Goal: Transaction & Acquisition: Book appointment/travel/reservation

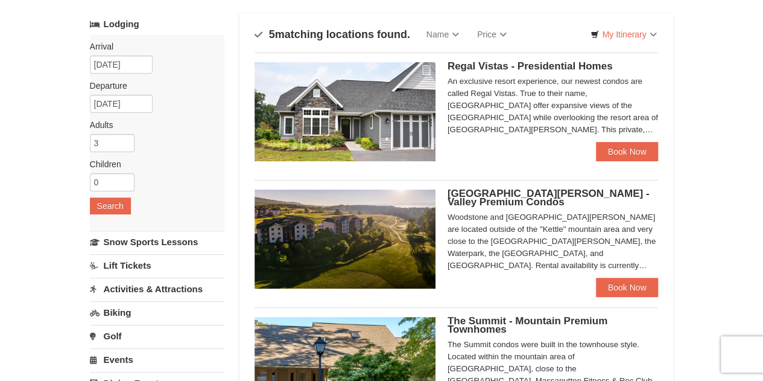
scroll to position [68, 0]
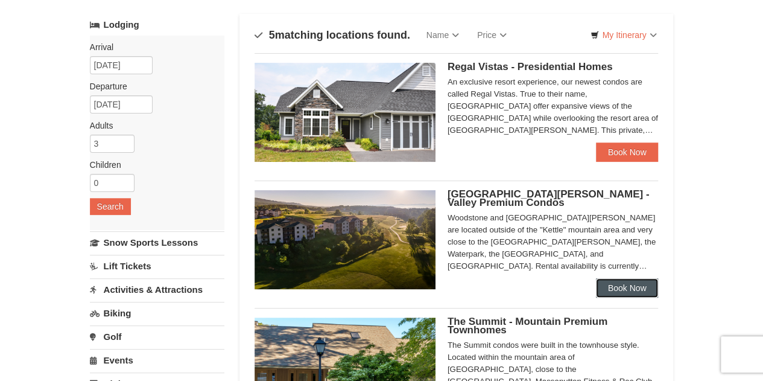
click at [626, 287] on link "Book Now" at bounding box center [627, 287] width 63 height 19
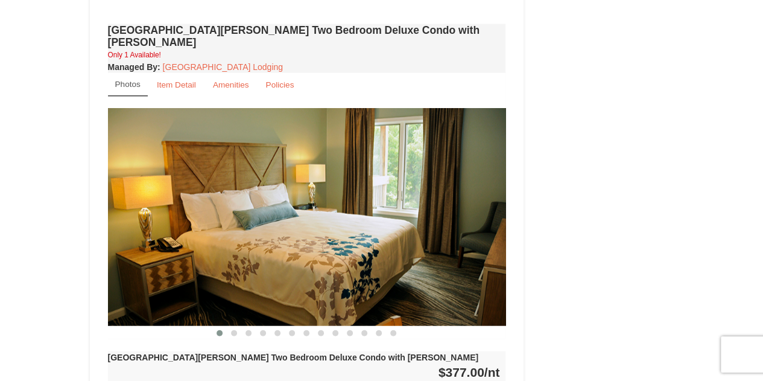
scroll to position [1436, 0]
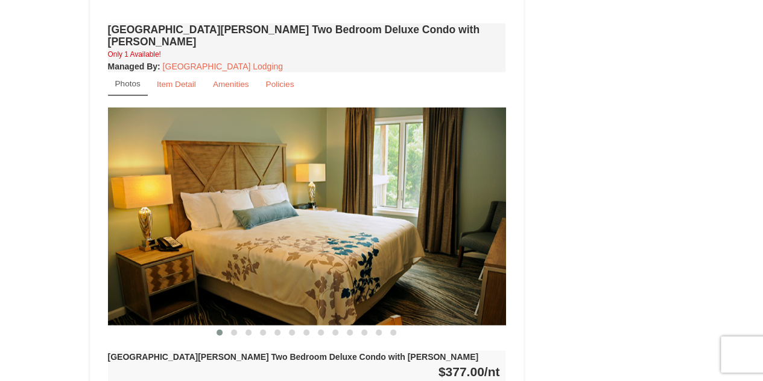
click at [480, 188] on img at bounding box center [307, 216] width 398 height 218
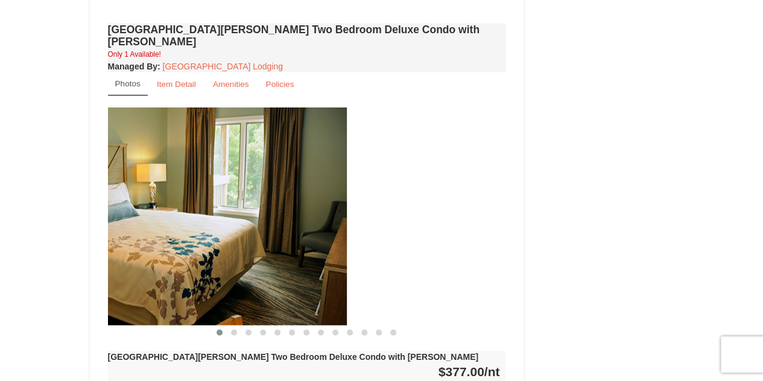
drag, startPoint x: 480, startPoint y: 188, endPoint x: 191, endPoint y: 211, distance: 290.5
click at [191, 211] on img at bounding box center [148, 216] width 398 height 218
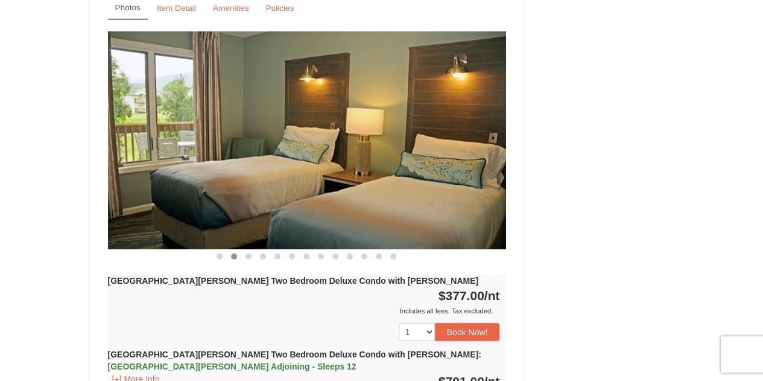
scroll to position [1511, 0]
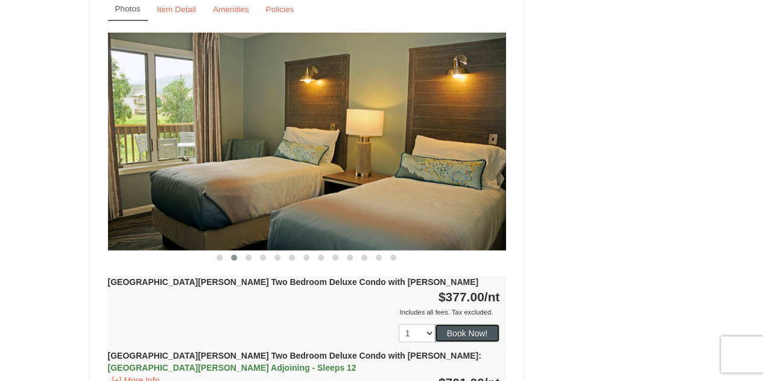
click at [476, 324] on button "Book Now!" at bounding box center [467, 333] width 65 height 18
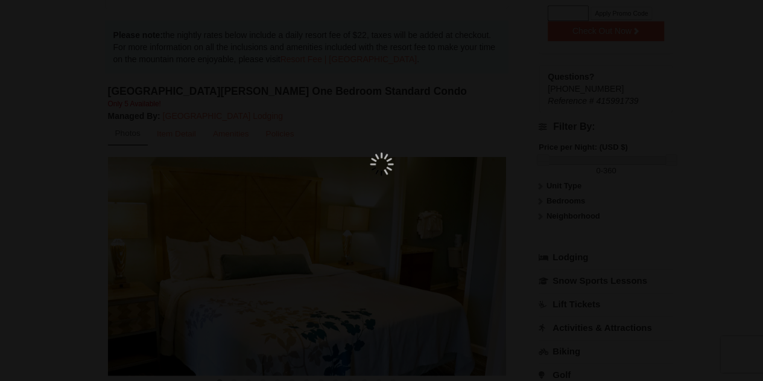
scroll to position [118, 0]
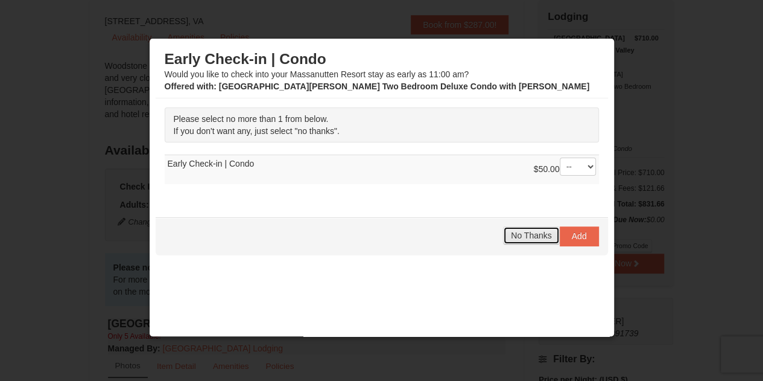
click at [532, 232] on span "No Thanks" at bounding box center [531, 236] width 40 height 10
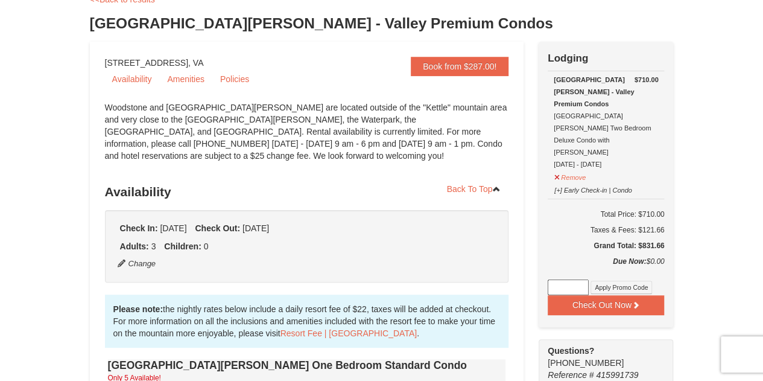
scroll to position [75, 0]
click at [614, 296] on button "Check Out Now" at bounding box center [606, 305] width 116 height 19
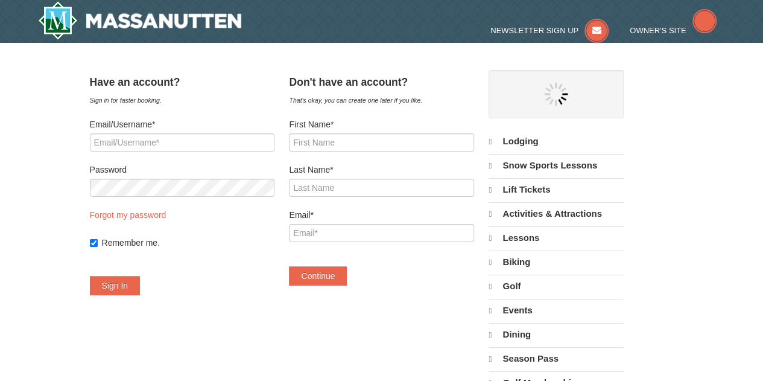
select select "9"
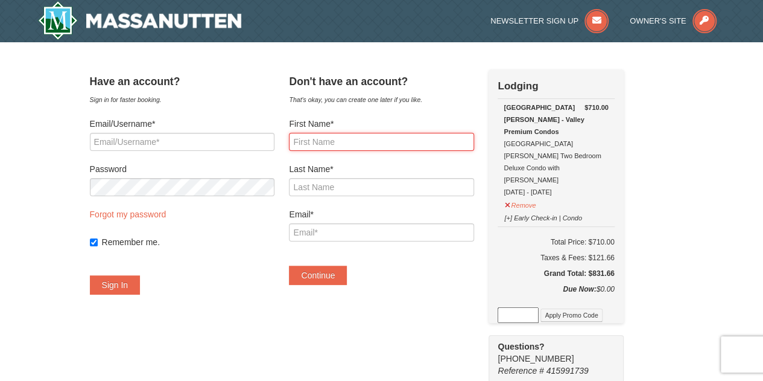
click at [404, 133] on input "First Name*" at bounding box center [381, 142] width 185 height 18
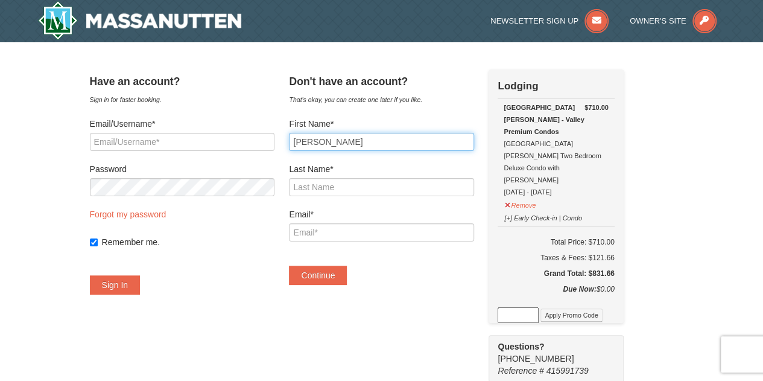
type input "Courtney"
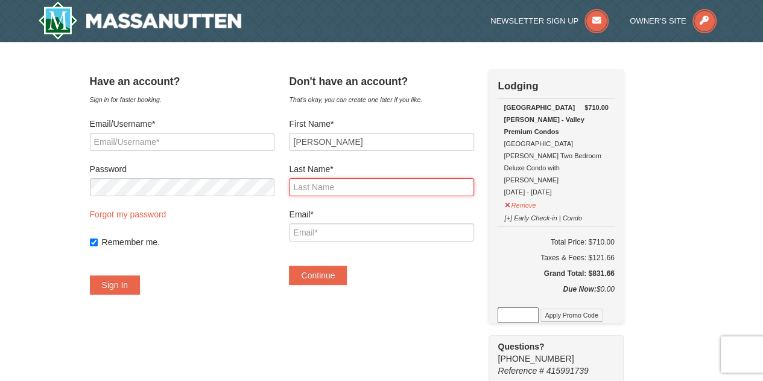
click at [394, 188] on input "Last Name*" at bounding box center [381, 187] width 185 height 18
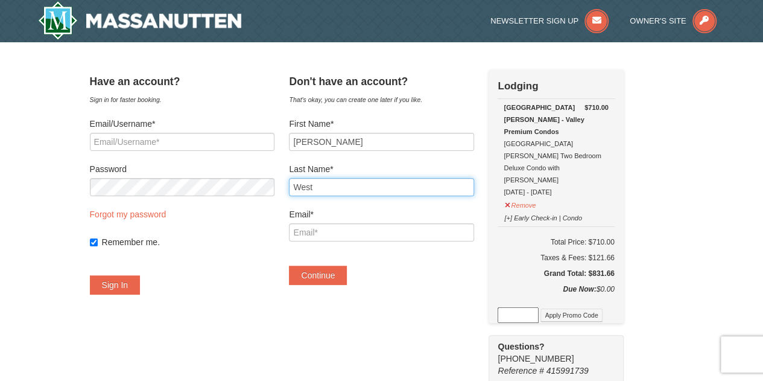
type input "West"
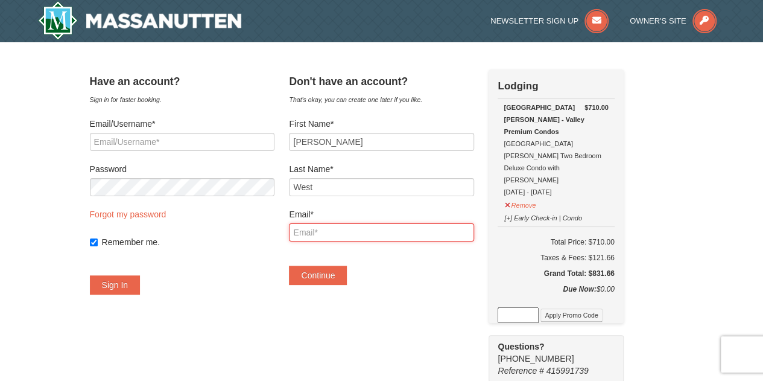
click at [391, 231] on input "Email*" at bounding box center [381, 232] width 185 height 18
type input "c0urtn3yw3st@gmail.com"
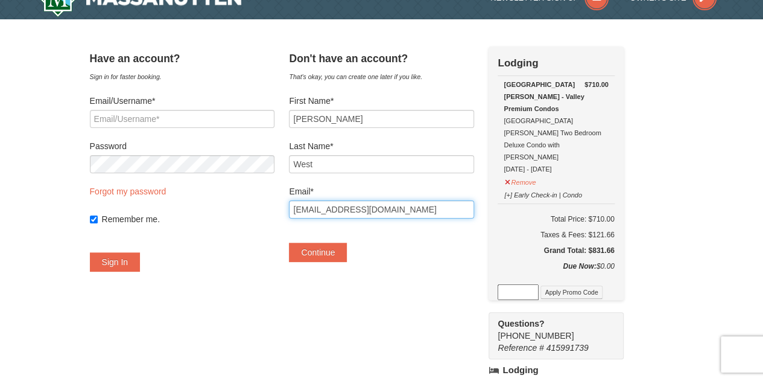
scroll to position [23, 0]
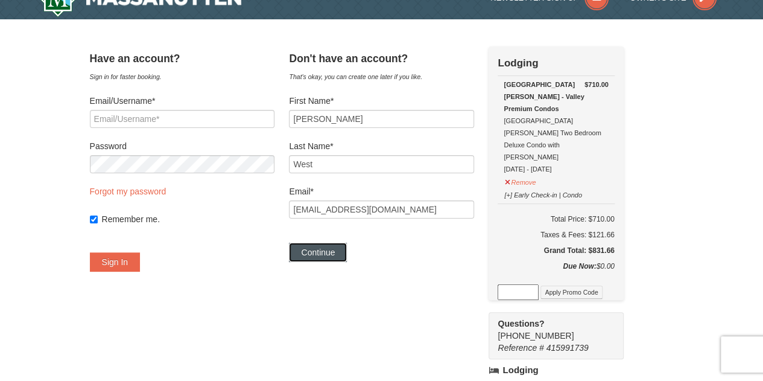
click at [327, 247] on button "Continue" at bounding box center [318, 252] width 58 height 19
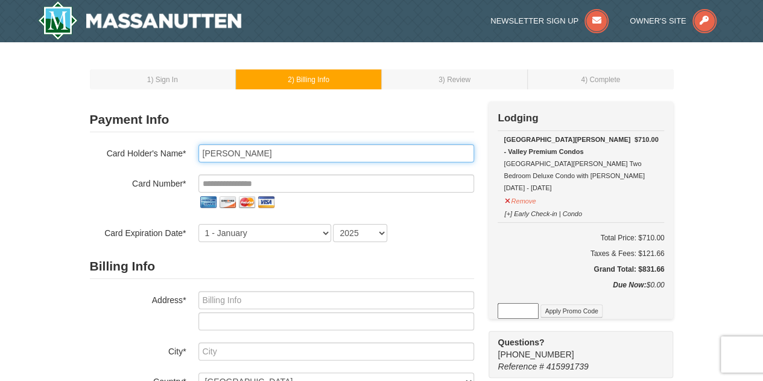
click at [282, 153] on input "Courtney West" at bounding box center [337, 153] width 276 height 18
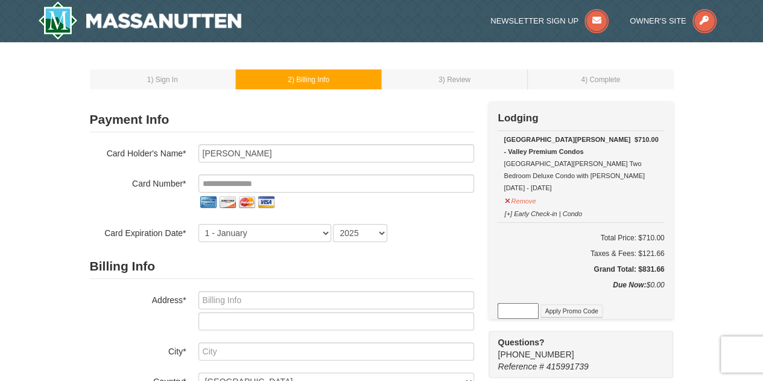
click at [53, 184] on div "1 ) Sign In 2 ) Billing Info 3 ) Review ) Complete ×" at bounding box center [381, 369] width 763 height 655
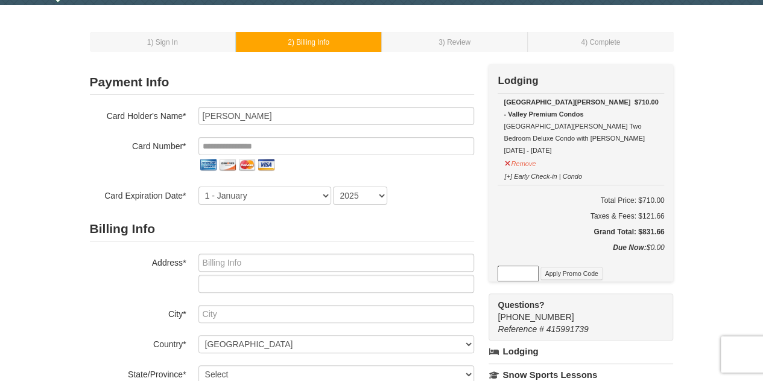
scroll to position [38, 0]
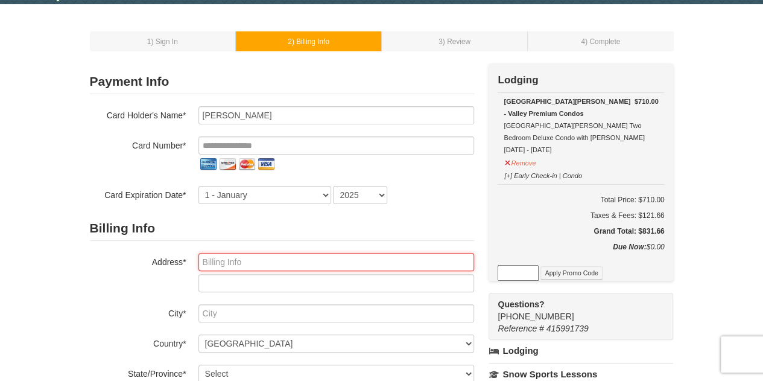
click at [273, 263] on input "text" at bounding box center [337, 262] width 276 height 18
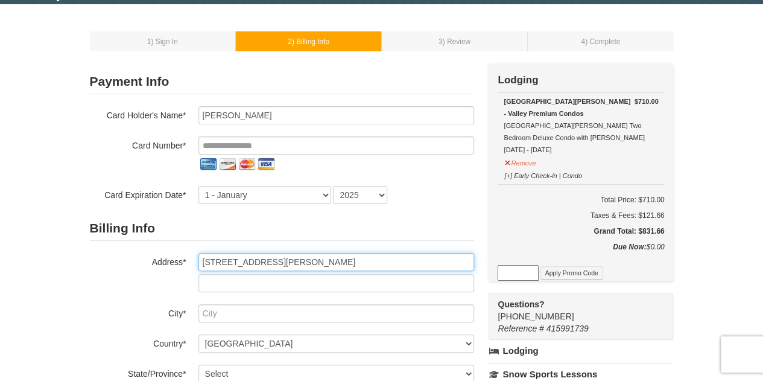
type input "5717 Copperfield Terrace"
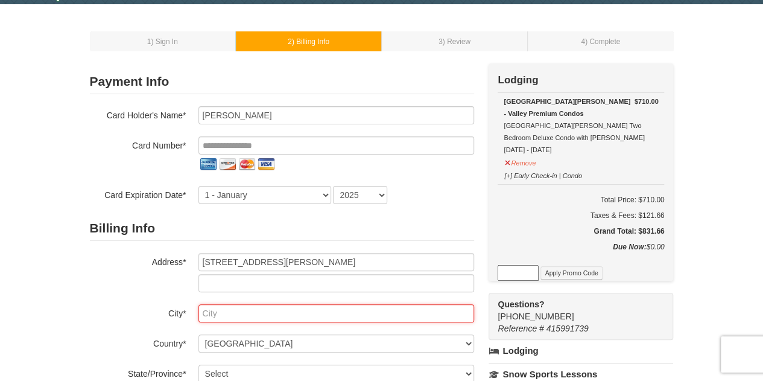
click at [276, 314] on input "text" at bounding box center [337, 313] width 276 height 18
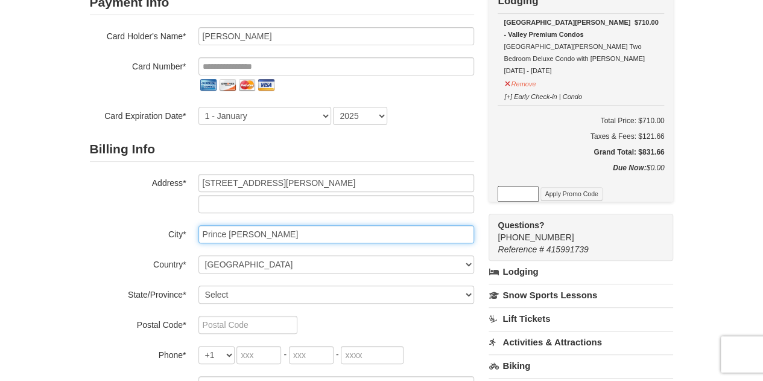
scroll to position [116, 0]
type input "Prince George"
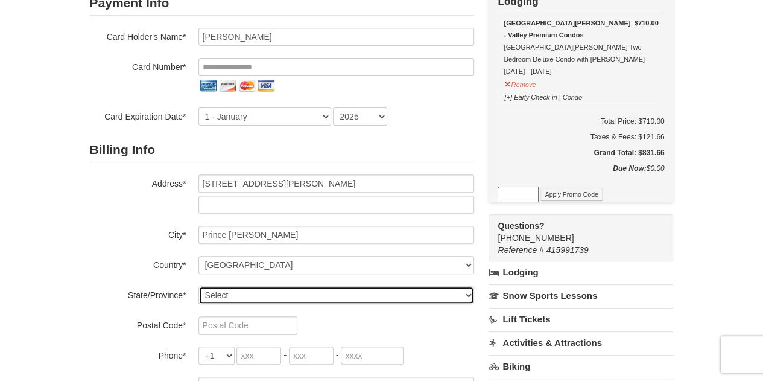
click at [264, 291] on select "Select Alabama Alaska American Samoa Arizona Arkansas California Colorado Conne…" at bounding box center [337, 295] width 276 height 18
select select "VA"
click at [199, 286] on select "Select Alabama Alaska American Samoa Arizona Arkansas California Colorado Conne…" at bounding box center [337, 295] width 276 height 18
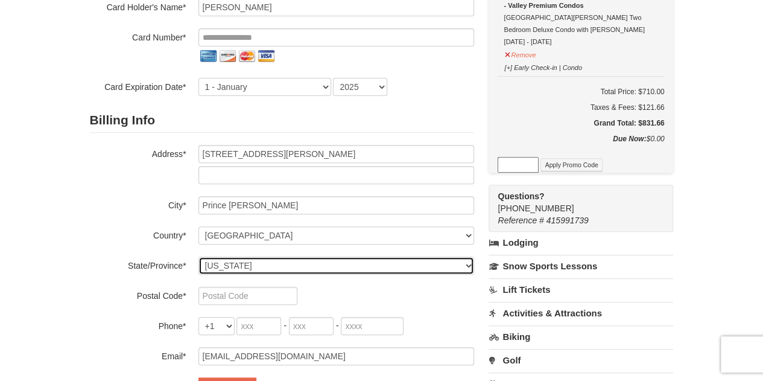
scroll to position [147, 0]
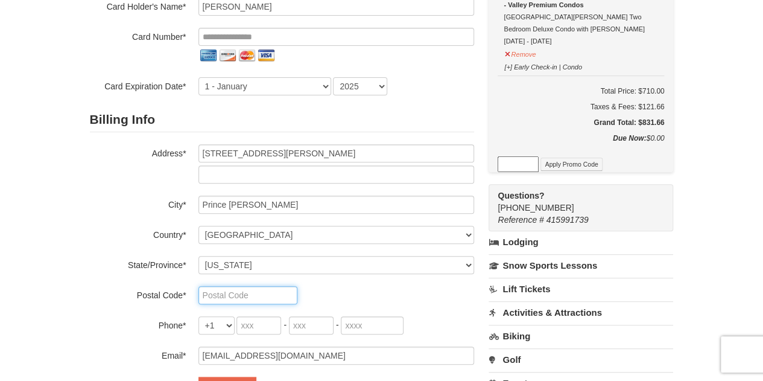
click at [238, 288] on input "text" at bounding box center [248, 295] width 99 height 18
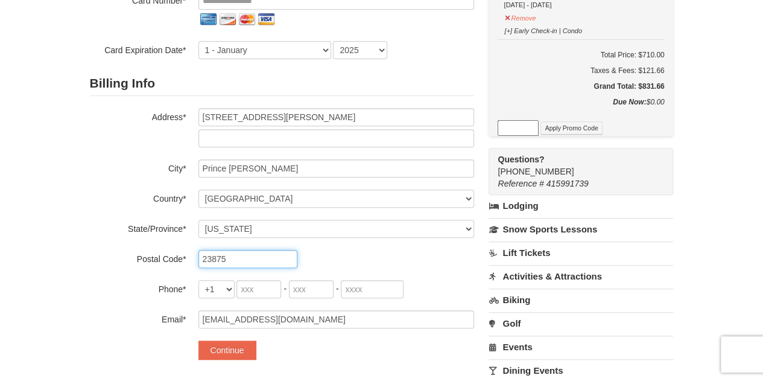
scroll to position [182, 0]
type input "23875"
click at [255, 290] on input "tel" at bounding box center [259, 290] width 45 height 18
type input "804"
click at [310, 290] on input "tel" at bounding box center [311, 290] width 45 height 18
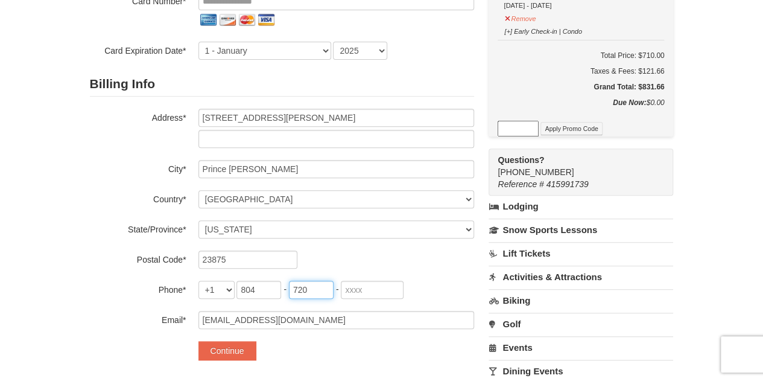
type input "720"
click at [360, 287] on input "tel" at bounding box center [372, 290] width 63 height 18
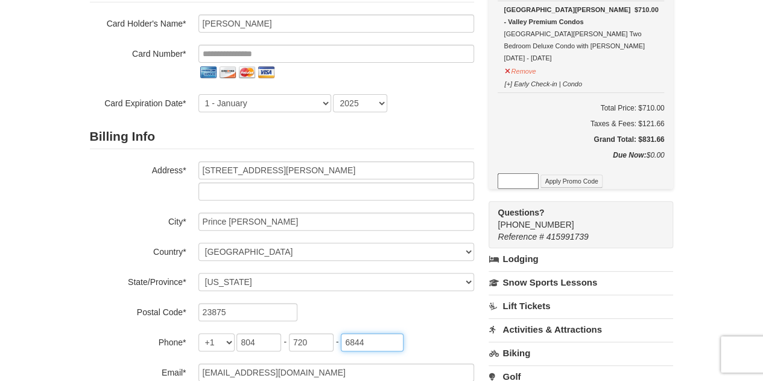
scroll to position [0, 0]
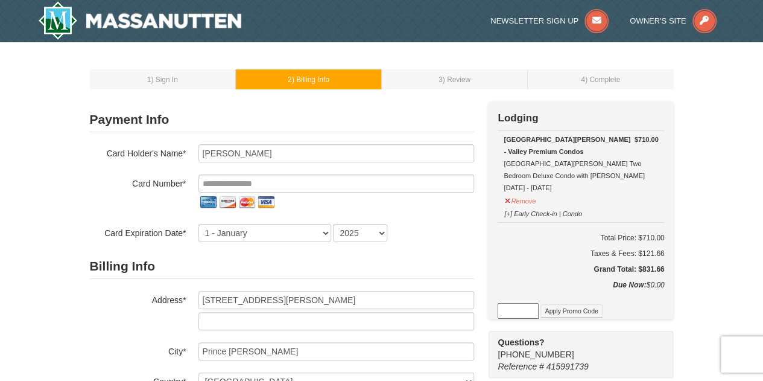
type input "6844"
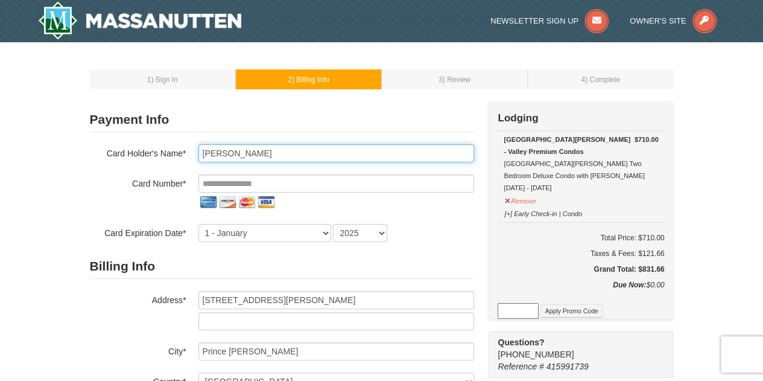
click at [235, 159] on input "Courtney West" at bounding box center [337, 153] width 276 height 18
type input "Robert West"
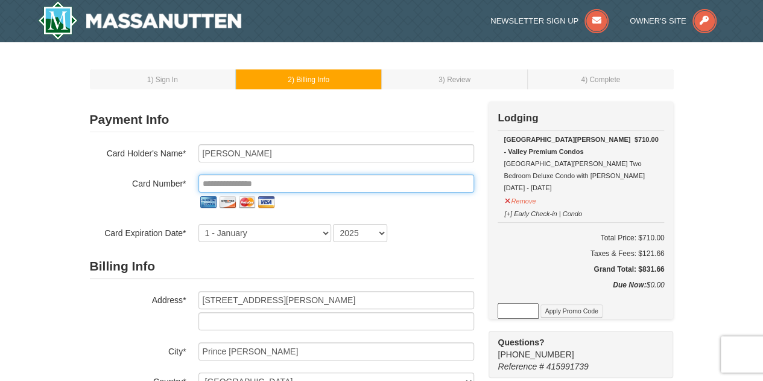
click at [277, 185] on input "tel" at bounding box center [337, 183] width 276 height 18
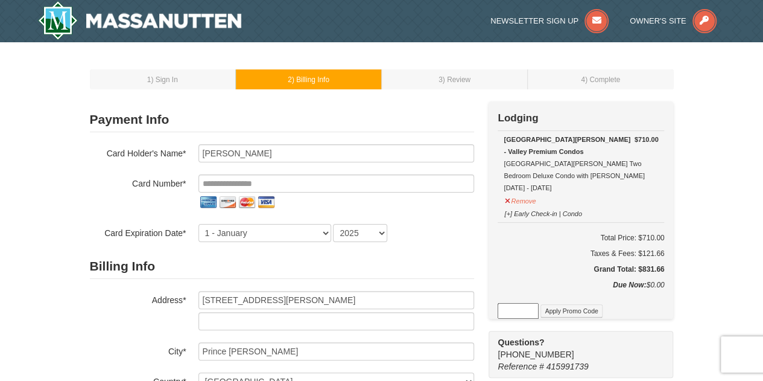
click at [708, 214] on div "1 ) Sign In 2 ) Billing Info 3 ) Review ) Complete ×" at bounding box center [381, 369] width 763 height 655
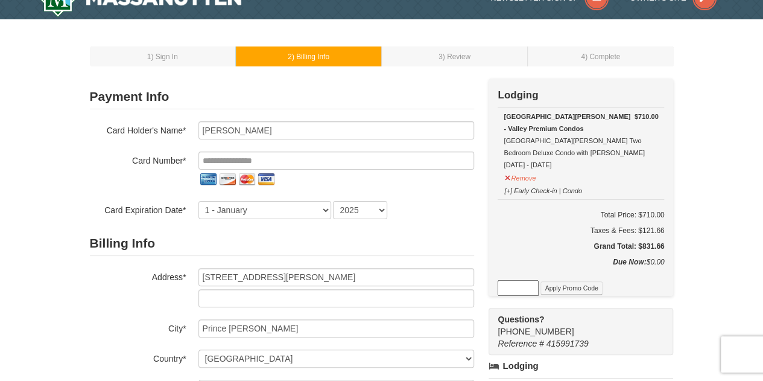
scroll to position [25, 0]
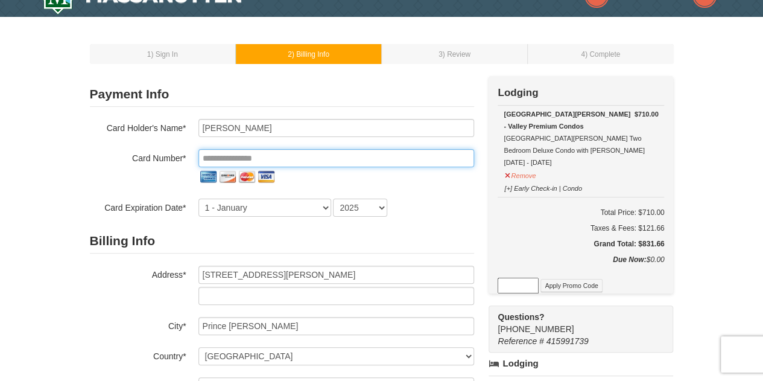
click at [224, 153] on input "tel" at bounding box center [337, 158] width 276 height 18
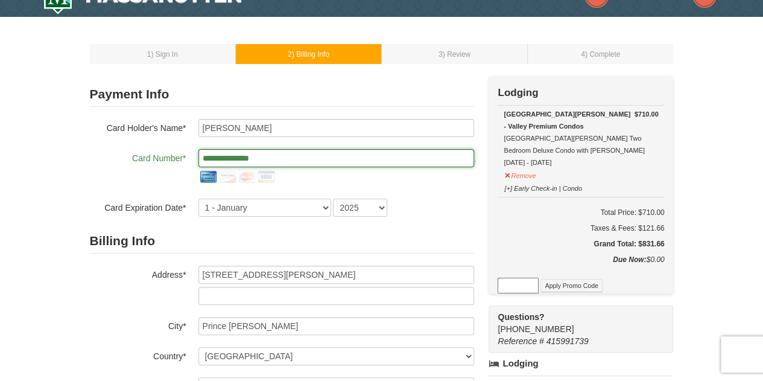
type input "**********"
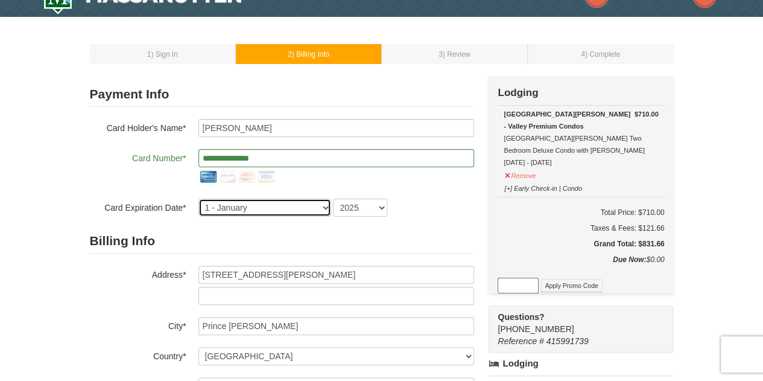
click at [225, 202] on select "1 - January 2 - February 3 - March 4 - April 5 - May 6 - June 7 - July 8 - Augu…" at bounding box center [265, 208] width 133 height 18
select select "12"
click at [199, 199] on select "1 - January 2 - February 3 - March 4 - April 5 - May 6 - June 7 - July 8 - Augu…" at bounding box center [265, 208] width 133 height 18
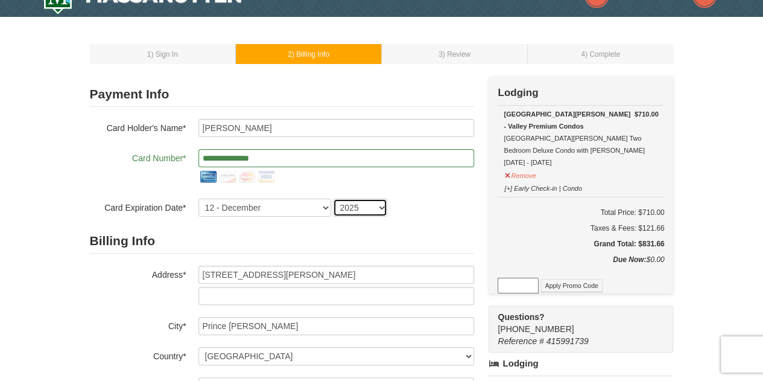
click at [347, 202] on select "2025 2026 2027 2028 2029 2030 2031 2032 2033 2034" at bounding box center [360, 208] width 54 height 18
select select "2029"
click at [333, 199] on select "2025 2026 2027 2028 2029 2030 2031 2032 2033 2034" at bounding box center [360, 208] width 54 height 18
click at [50, 203] on div "1 ) Sign In 2 ) Billing Info 3 ) Review ) Complete ×" at bounding box center [381, 344] width 763 height 655
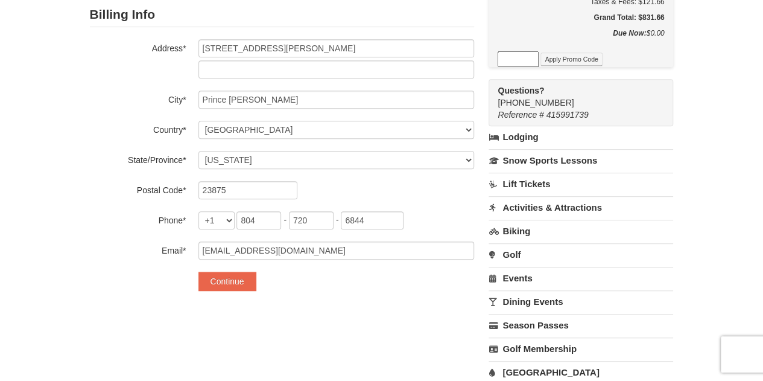
scroll to position [252, 0]
click at [214, 279] on button "Continue" at bounding box center [228, 280] width 58 height 19
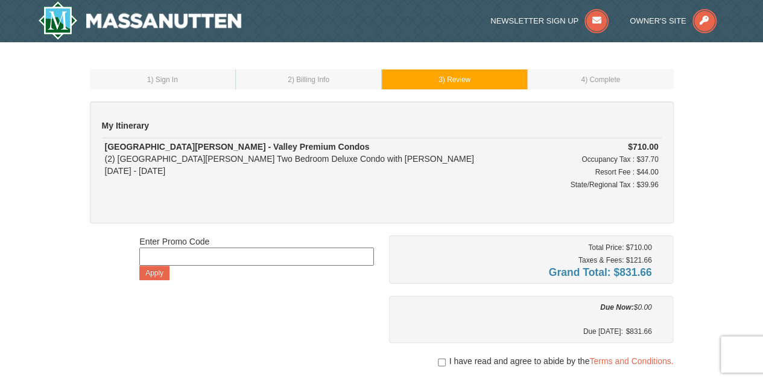
click at [316, 80] on span ") Billing Info" at bounding box center [310, 79] width 37 height 8
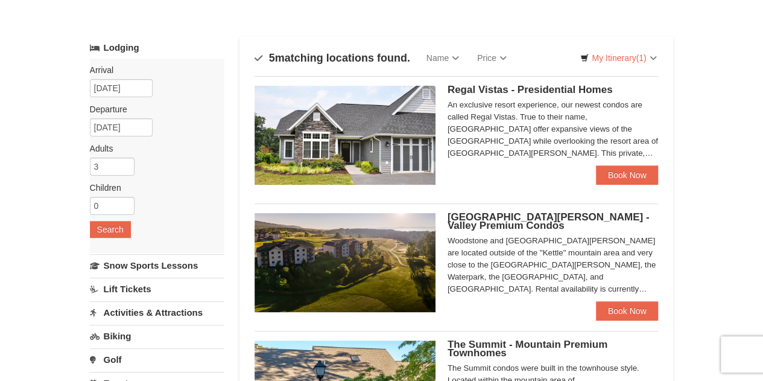
scroll to position [48, 0]
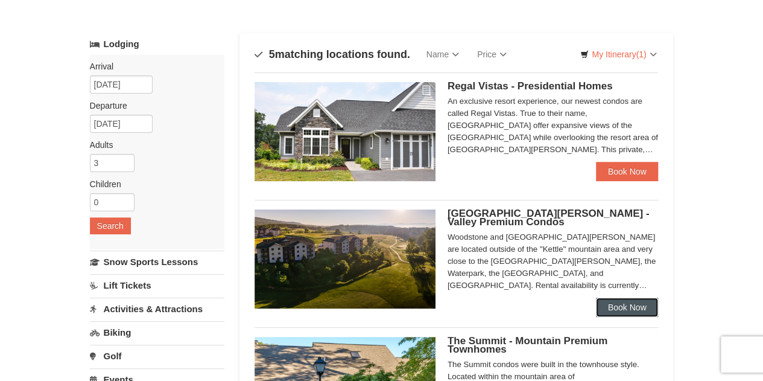
click at [625, 309] on link "Book Now" at bounding box center [627, 307] width 63 height 19
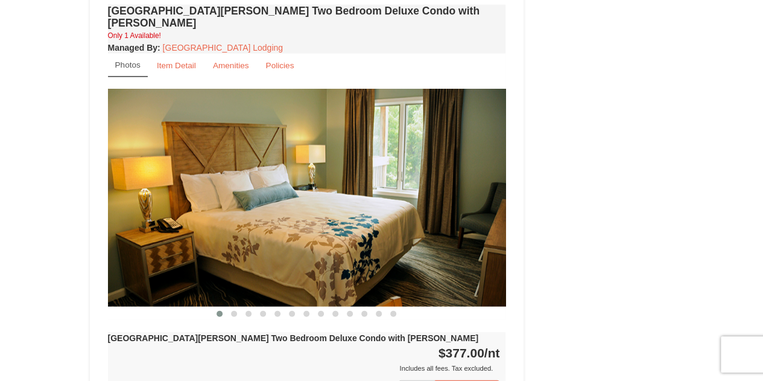
scroll to position [1460, 0]
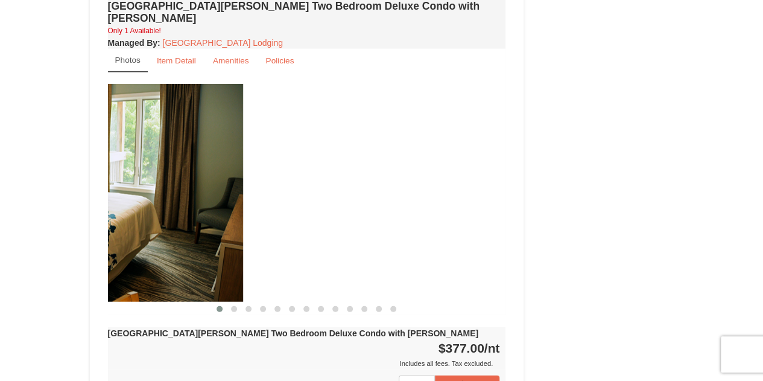
drag, startPoint x: 375, startPoint y: 185, endPoint x: 138, endPoint y: 195, distance: 238.0
click at [138, 195] on img at bounding box center [44, 193] width 398 height 218
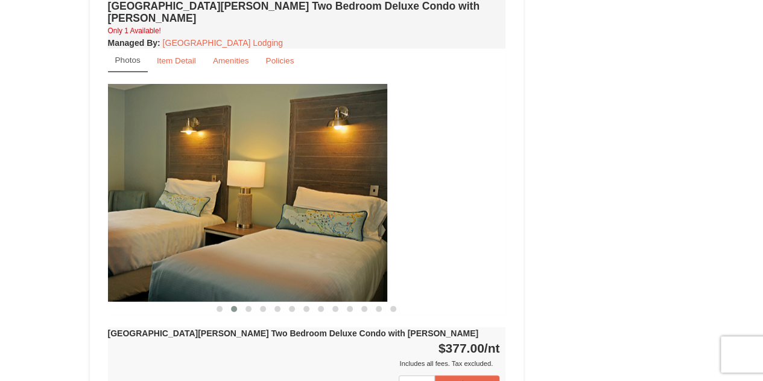
drag, startPoint x: 418, startPoint y: 172, endPoint x: 168, endPoint y: 199, distance: 250.6
click at [168, 199] on img at bounding box center [188, 193] width 398 height 218
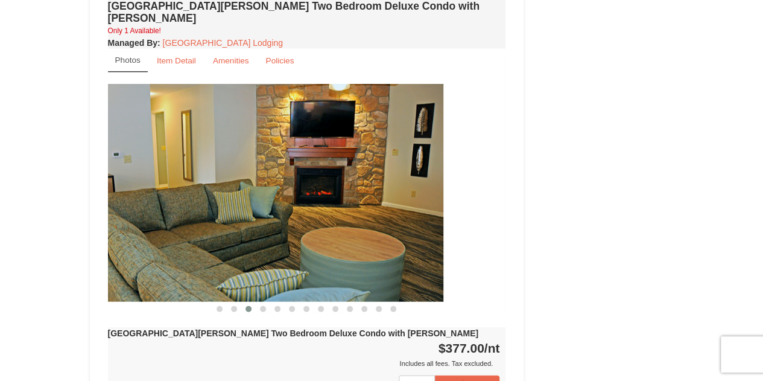
drag, startPoint x: 424, startPoint y: 175, endPoint x: 124, endPoint y: 182, distance: 299.4
click at [124, 182] on img at bounding box center [244, 193] width 398 height 218
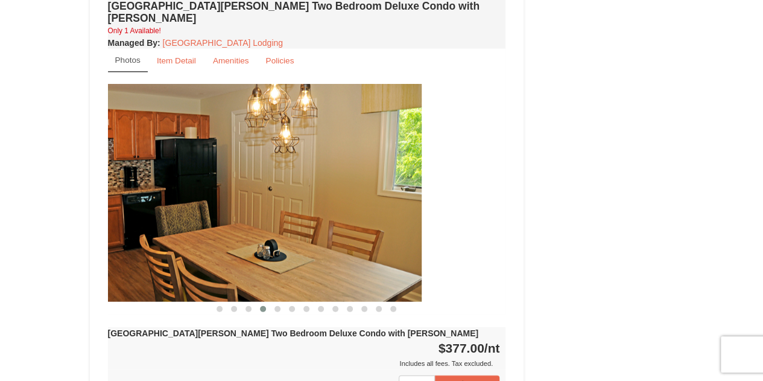
drag, startPoint x: 402, startPoint y: 179, endPoint x: 216, endPoint y: 165, distance: 186.4
click at [216, 165] on img at bounding box center [223, 193] width 398 height 218
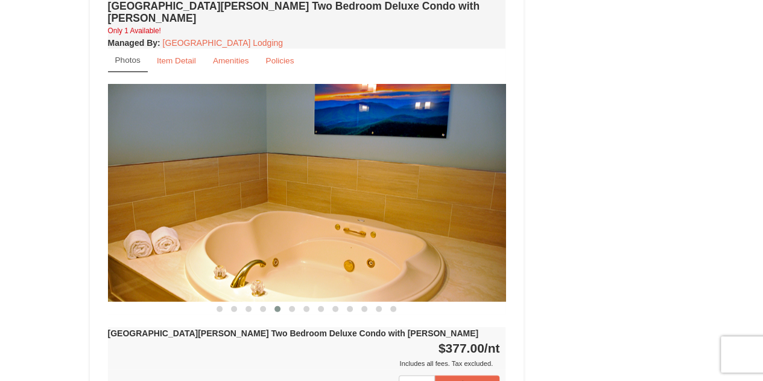
drag, startPoint x: 218, startPoint y: 165, endPoint x: 486, endPoint y: 151, distance: 268.3
click at [486, 151] on img at bounding box center [307, 193] width 398 height 218
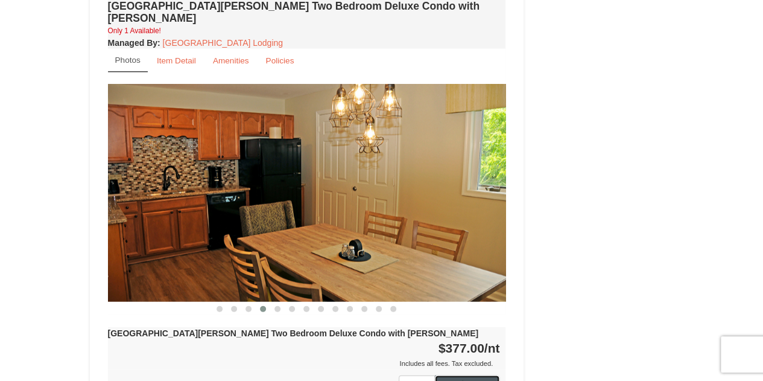
click at [479, 375] on button "Book Now!" at bounding box center [467, 384] width 65 height 18
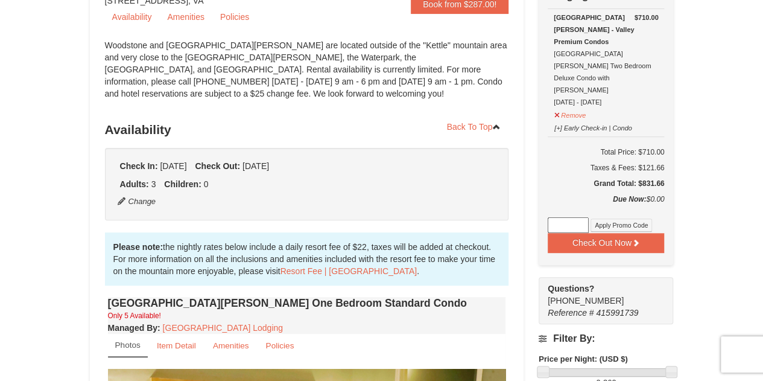
scroll to position [139, 0]
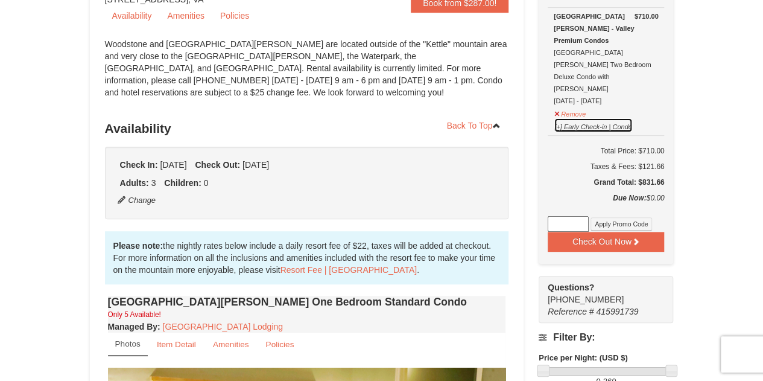
click at [584, 118] on button "[+] Early Check-in | Condo" at bounding box center [593, 125] width 79 height 15
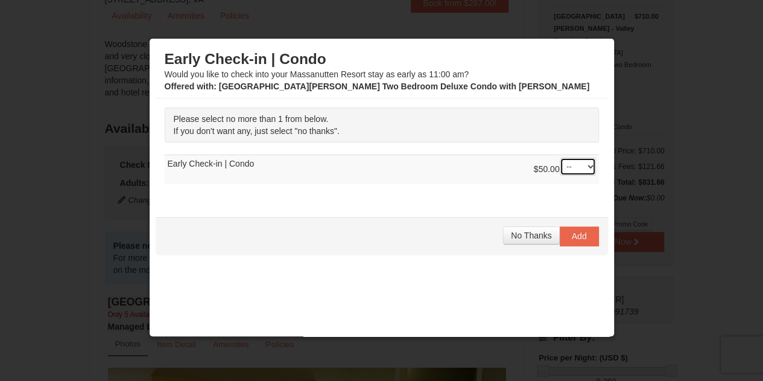
click at [582, 165] on select "-- 01" at bounding box center [578, 167] width 36 height 18
select select "1"
click at [560, 158] on select "-- 01" at bounding box center [578, 167] width 36 height 18
click at [572, 238] on span "Add" at bounding box center [579, 236] width 15 height 10
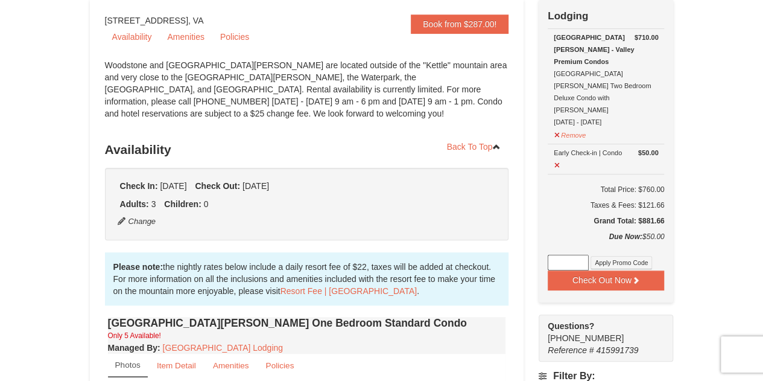
scroll to position [126, 0]
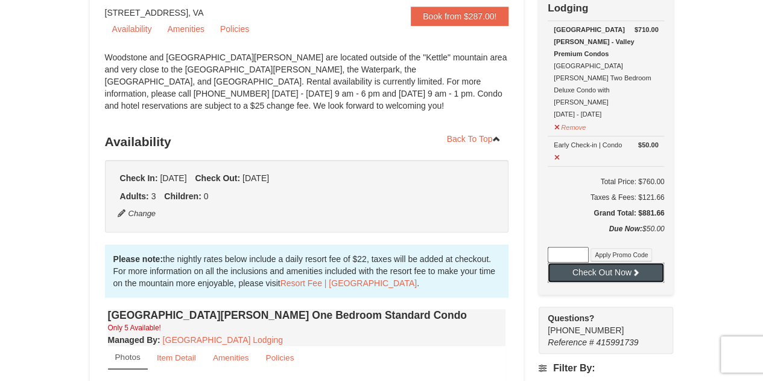
click at [640, 268] on icon at bounding box center [636, 272] width 8 height 8
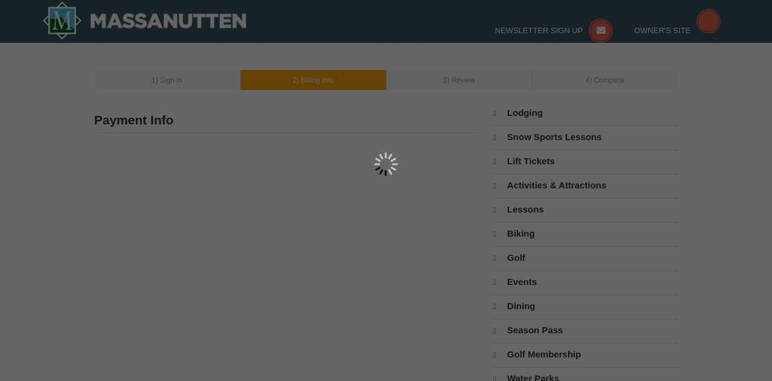
type input "[STREET_ADDRESS][PERSON_NAME]"
type input "Prince [PERSON_NAME]"
type input "23875"
type input "804"
type input "720"
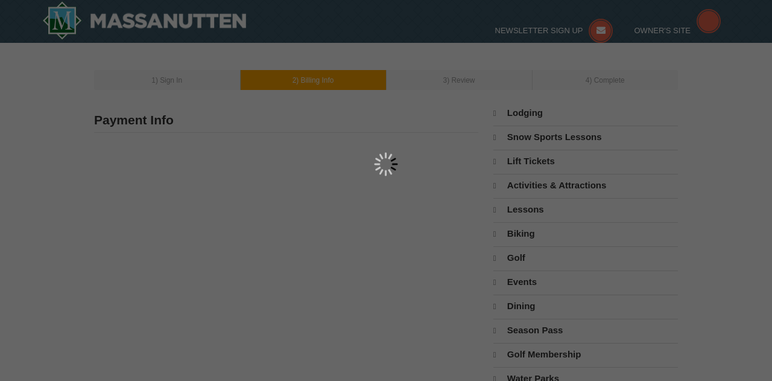
type input "6844"
type input "[EMAIL_ADDRESS][DOMAIN_NAME]"
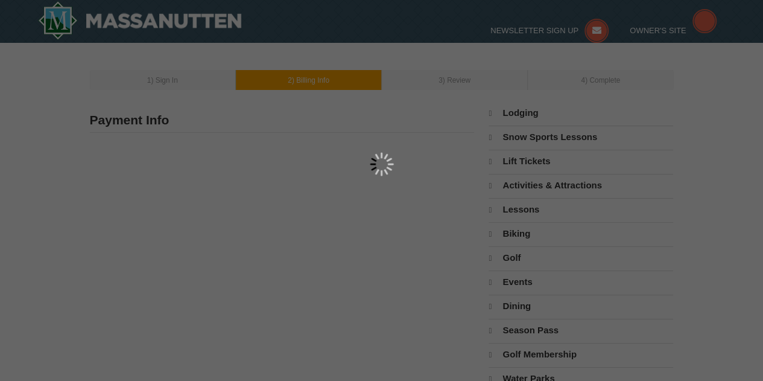
select select "VA"
select select "9"
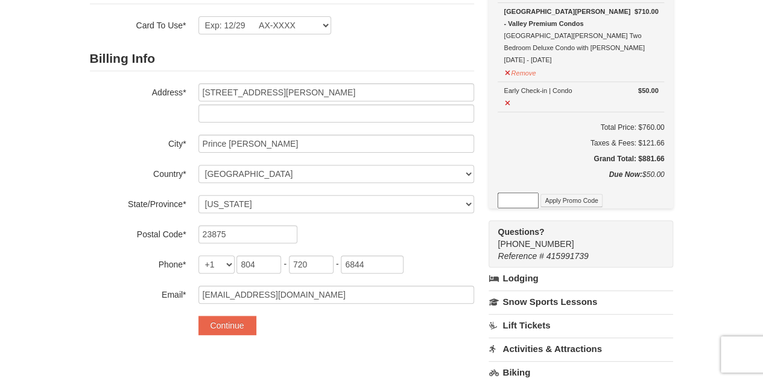
scroll to position [129, 0]
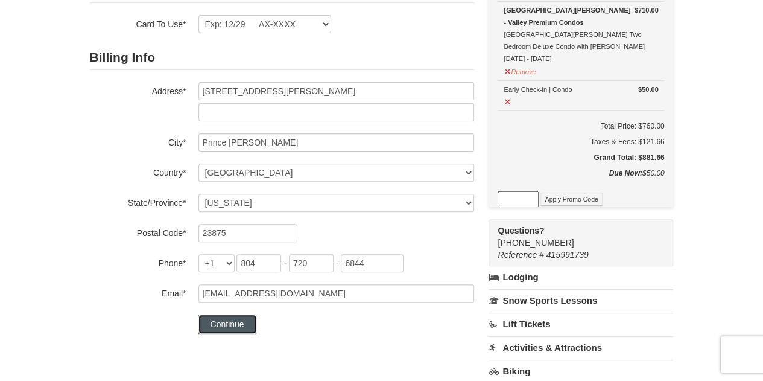
click at [231, 328] on button "Continue" at bounding box center [228, 323] width 58 height 19
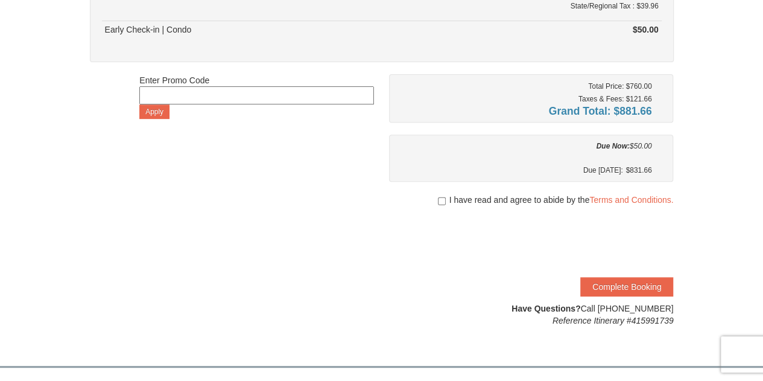
scroll to position [183, 0]
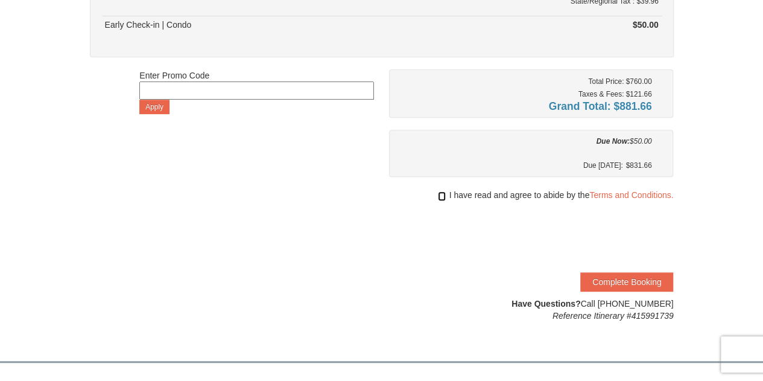
click at [441, 197] on input "checkbox" at bounding box center [442, 196] width 8 height 10
checkbox input "true"
click at [614, 277] on button "Complete Booking" at bounding box center [627, 281] width 93 height 19
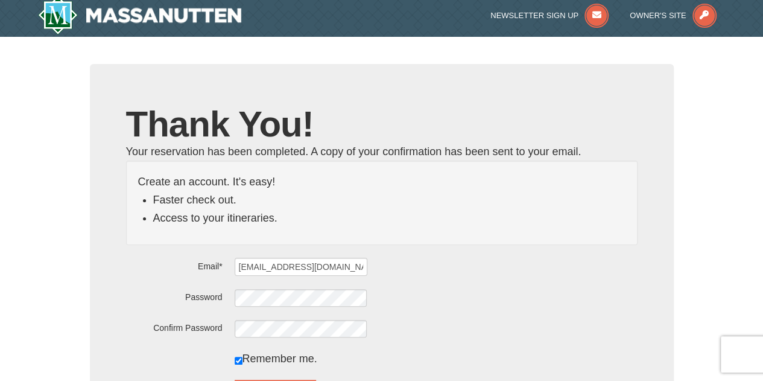
scroll to position [4, 0]
